Goal: Task Accomplishment & Management: Manage account settings

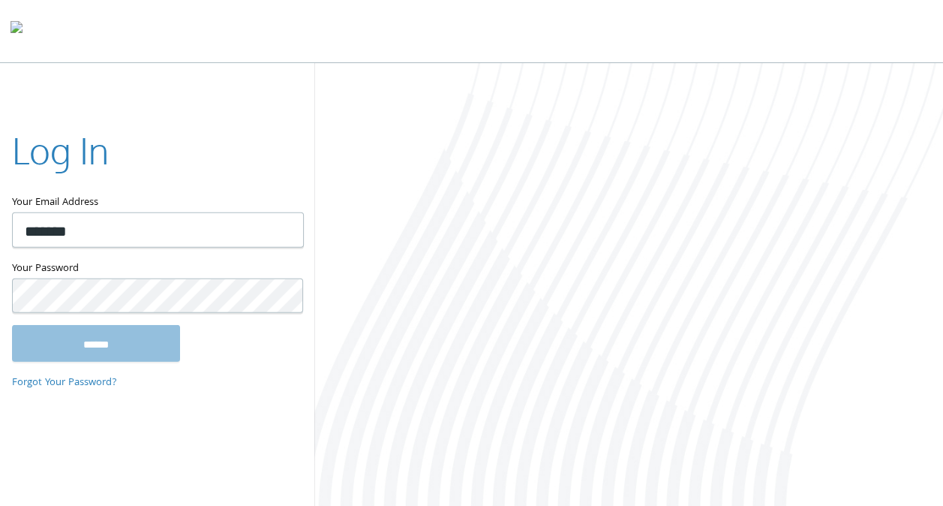
type input "**********"
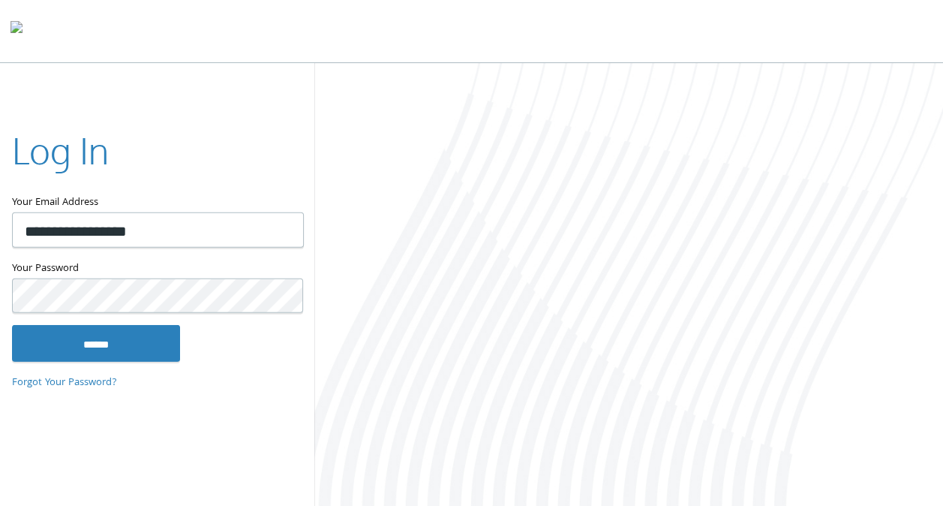
click at [12, 325] on input "******" at bounding box center [96, 343] width 168 height 36
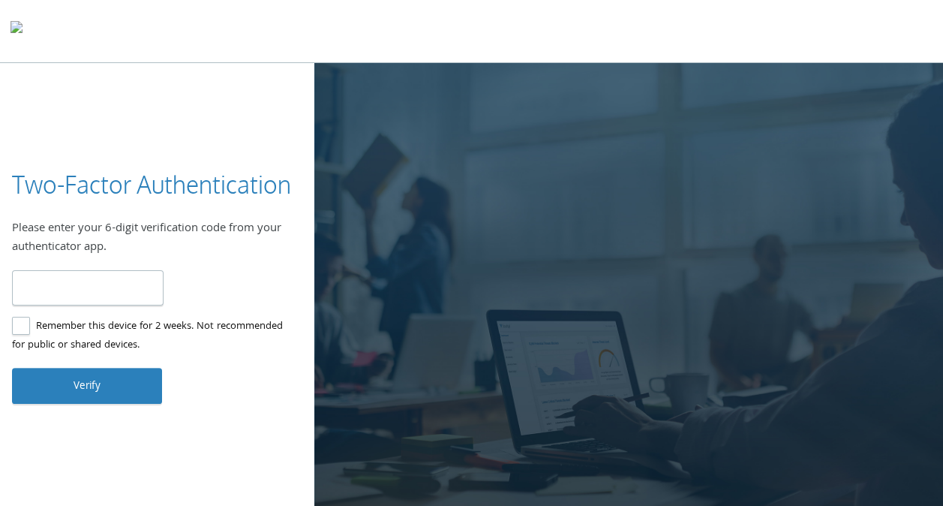
type input "******"
